Goal: Task Accomplishment & Management: Manage account settings

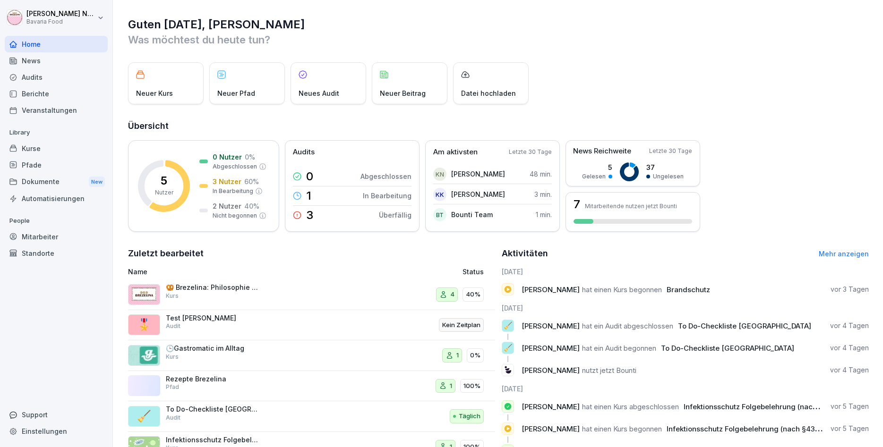
click at [201, 296] on div "🥨 Brezelina: Philosophie und Vielfalt Kurs" at bounding box center [213, 291] width 94 height 17
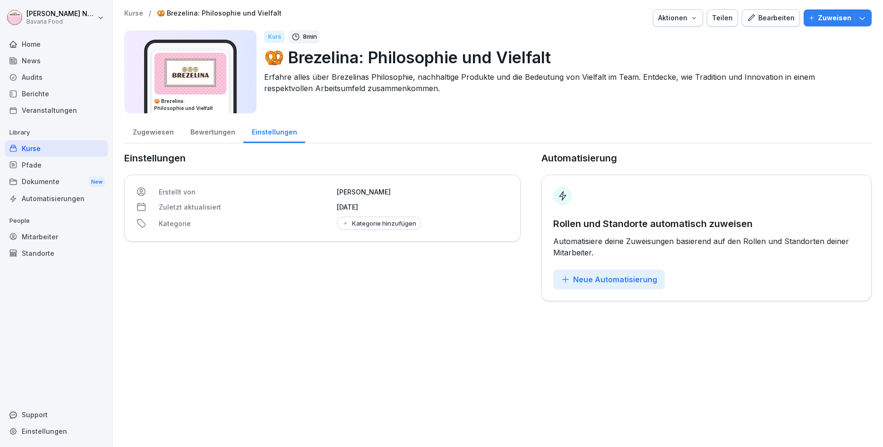
click at [760, 17] on div "Bearbeiten" at bounding box center [771, 18] width 48 height 10
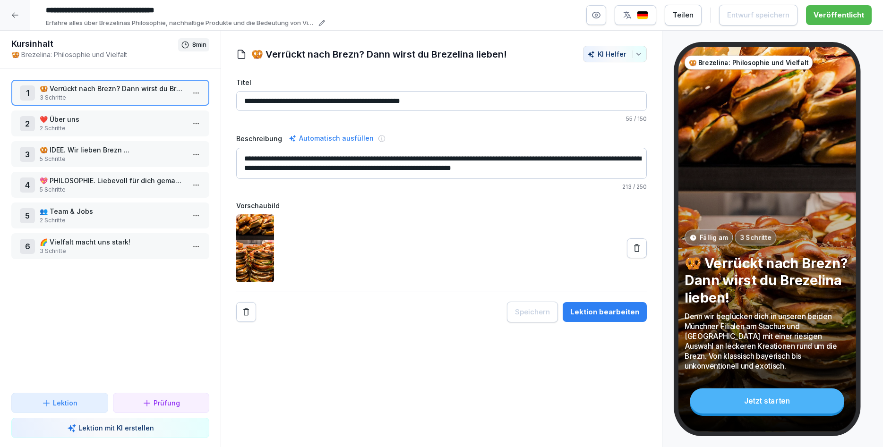
click at [114, 121] on p "❤️ Über uns" at bounding box center [112, 119] width 145 height 10
